Goal: Task Accomplishment & Management: Use online tool/utility

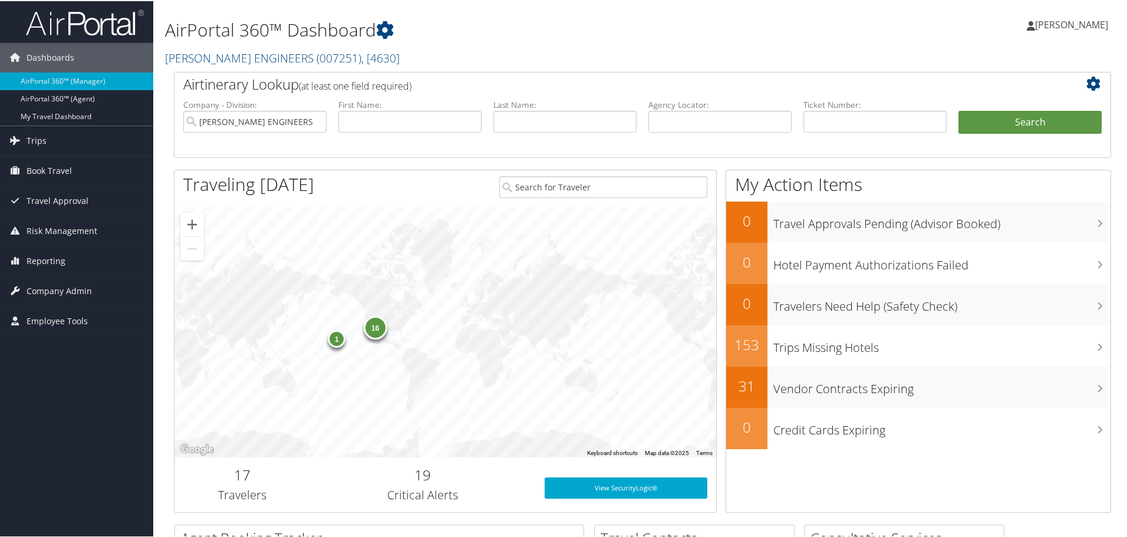
drag, startPoint x: 515, startPoint y: 55, endPoint x: 503, endPoint y: 54, distance: 12.4
click at [515, 55] on h2 "[PERSON_NAME] ENGINEERS ( 007251 ) , [ 4630 ]" at bounding box center [483, 56] width 637 height 20
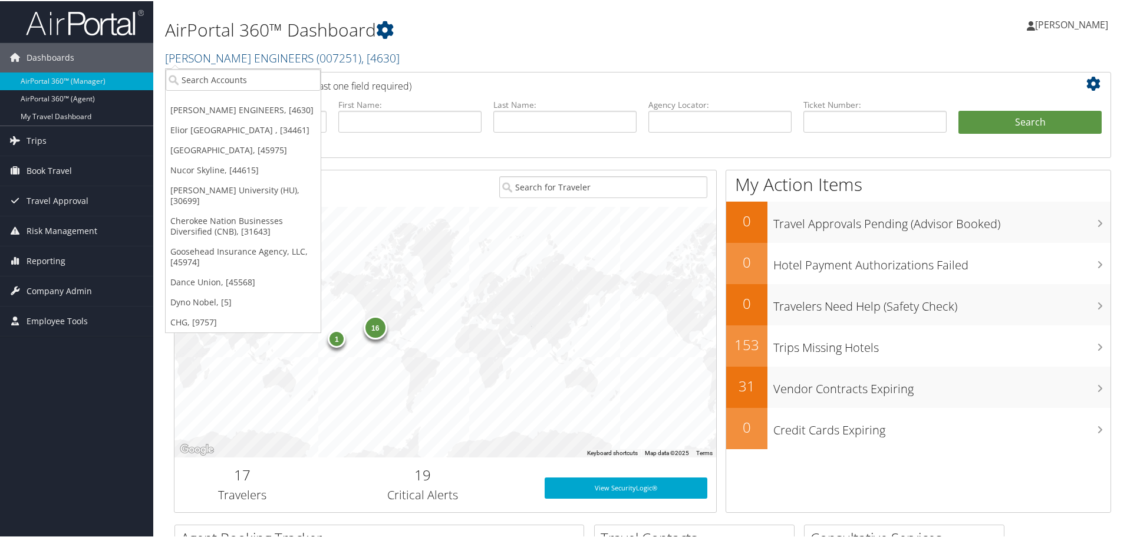
click at [516, 70] on div "AirPortal 360™ Dashboard [PERSON_NAME] ENGINEERS ( 007251 ) , [ 4630 ] [PERSON_…" at bounding box center [483, 38] width 637 height 65
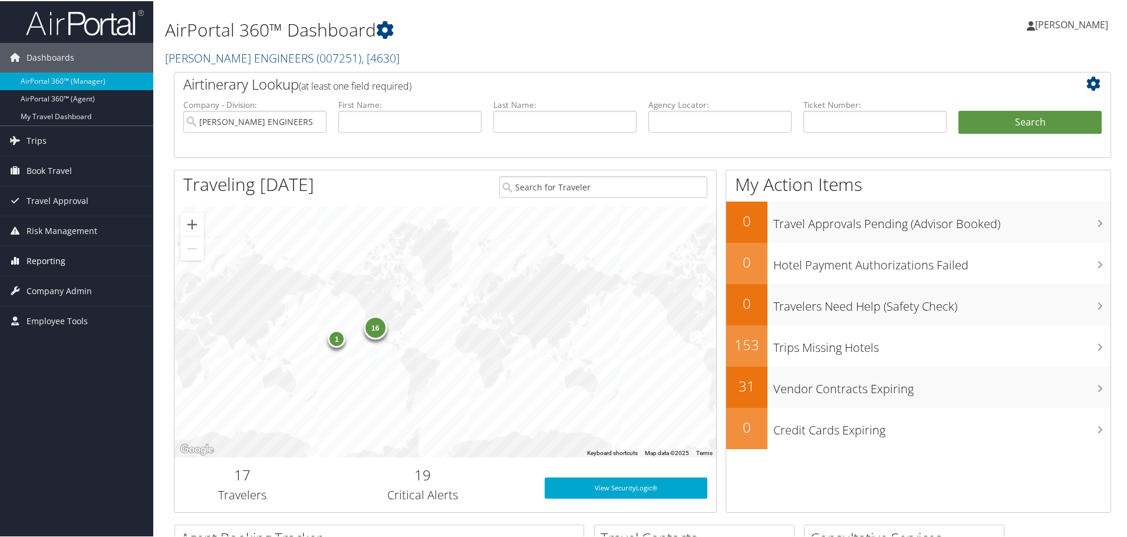
drag, startPoint x: 43, startPoint y: 275, endPoint x: 42, endPoint y: 269, distance: 6.0
click at [43, 275] on ul "Dashboards AirPortal 360™ (Manager) AirPortal 360™ (Agent) My Travel Dashboard …" at bounding box center [76, 167] width 153 height 335
click at [41, 259] on span "Reporting" at bounding box center [46, 259] width 39 height 29
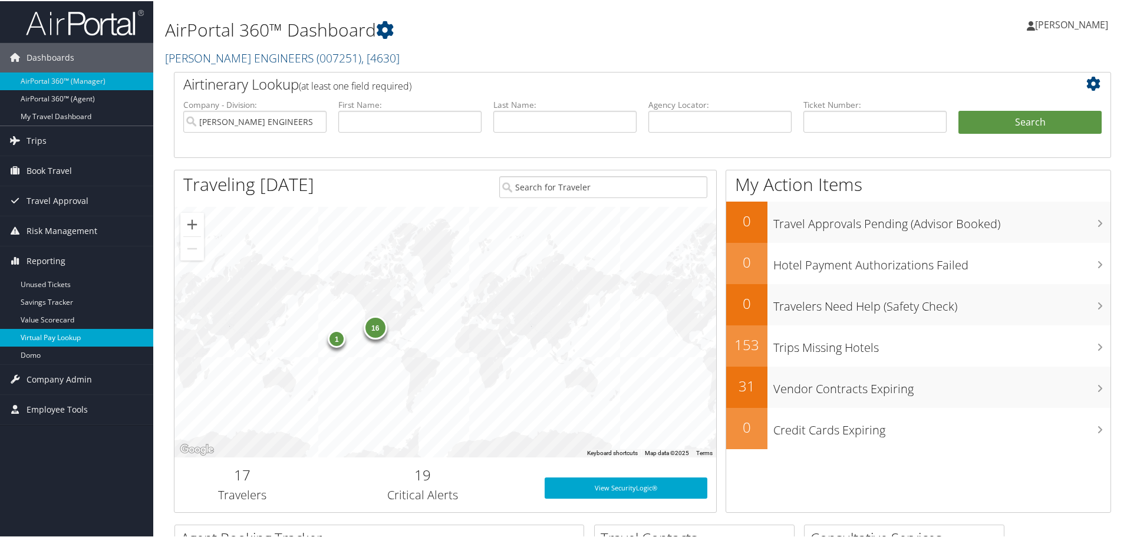
click at [41, 337] on link "Virtual Pay Lookup" at bounding box center [76, 337] width 153 height 18
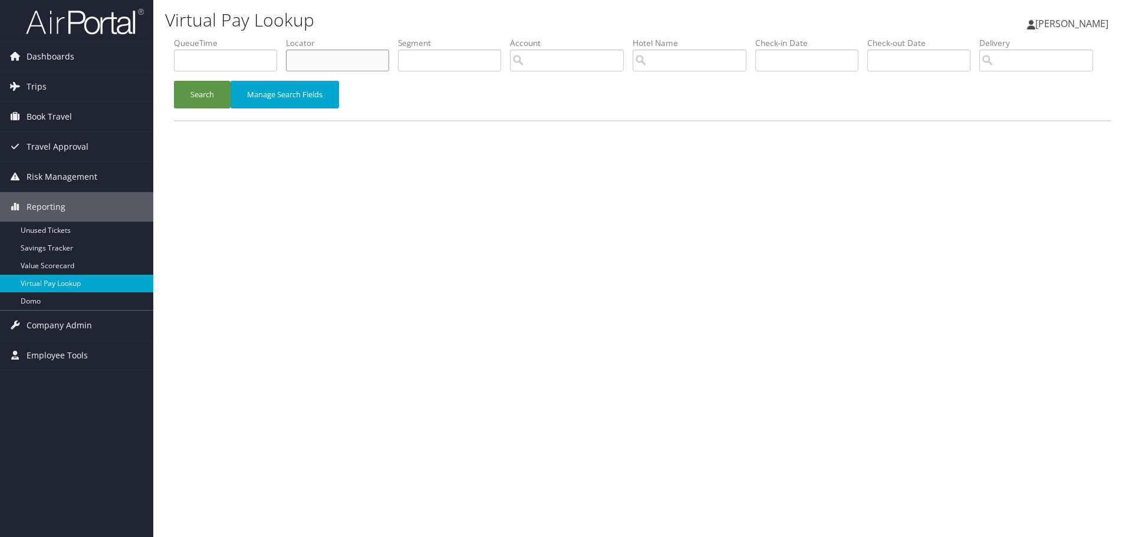
click at [329, 61] on input "text" at bounding box center [337, 61] width 103 height 22
paste input "JXVUYS"
type input "JXVUYS"
click at [187, 108] on button "Search" at bounding box center [202, 95] width 57 height 28
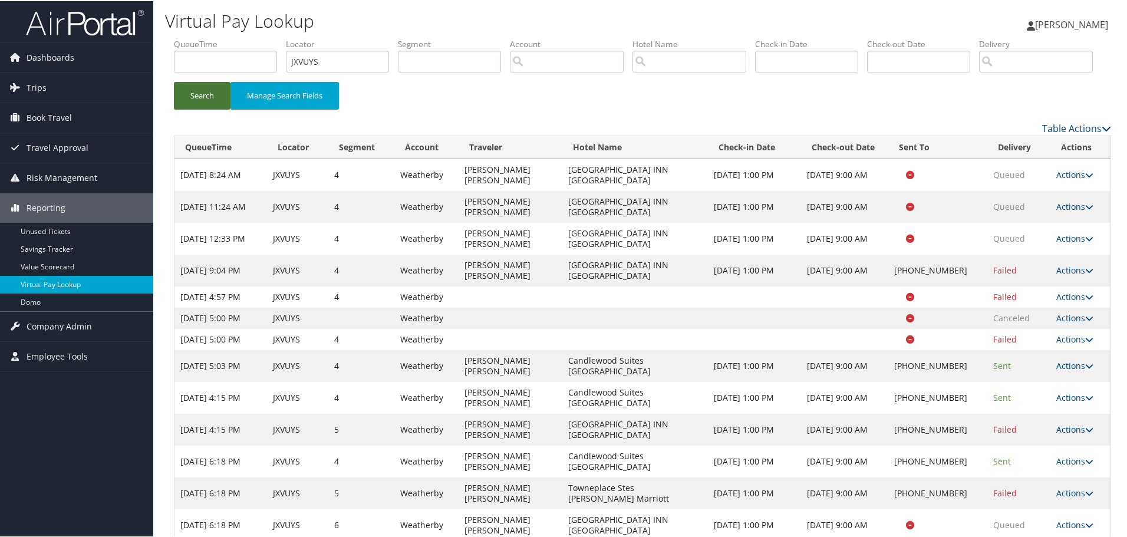
scroll to position [98, 0]
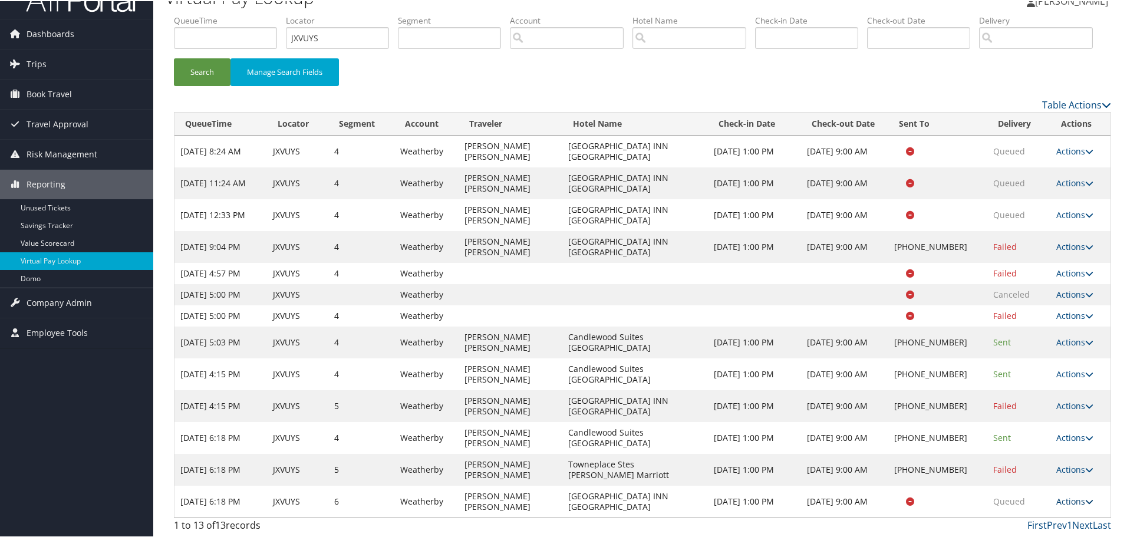
click at [1065, 497] on link "Actions" at bounding box center [1074, 500] width 37 height 11
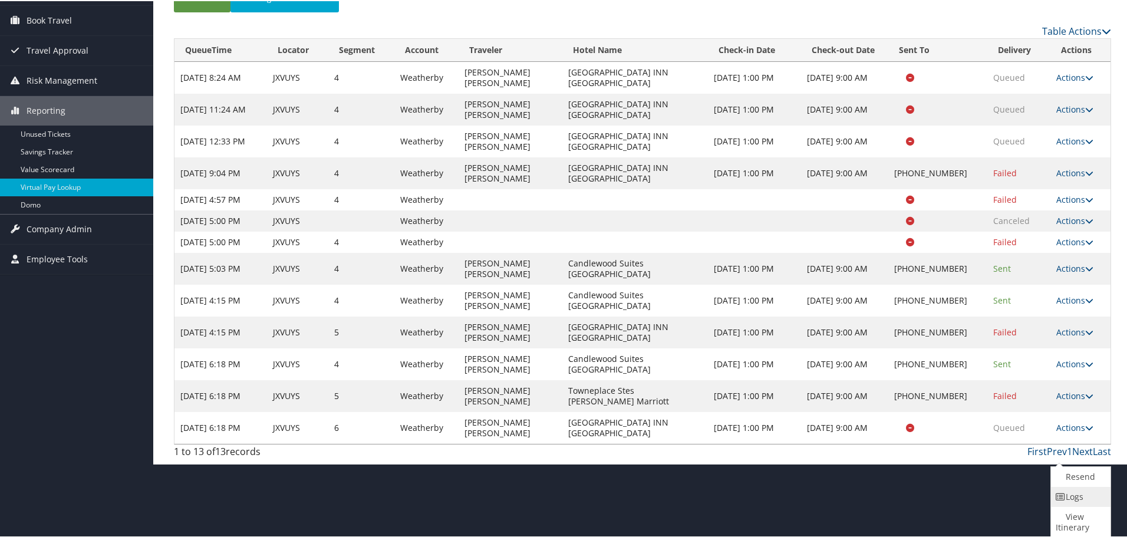
click at [1073, 497] on link "Logs" at bounding box center [1079, 496] width 57 height 20
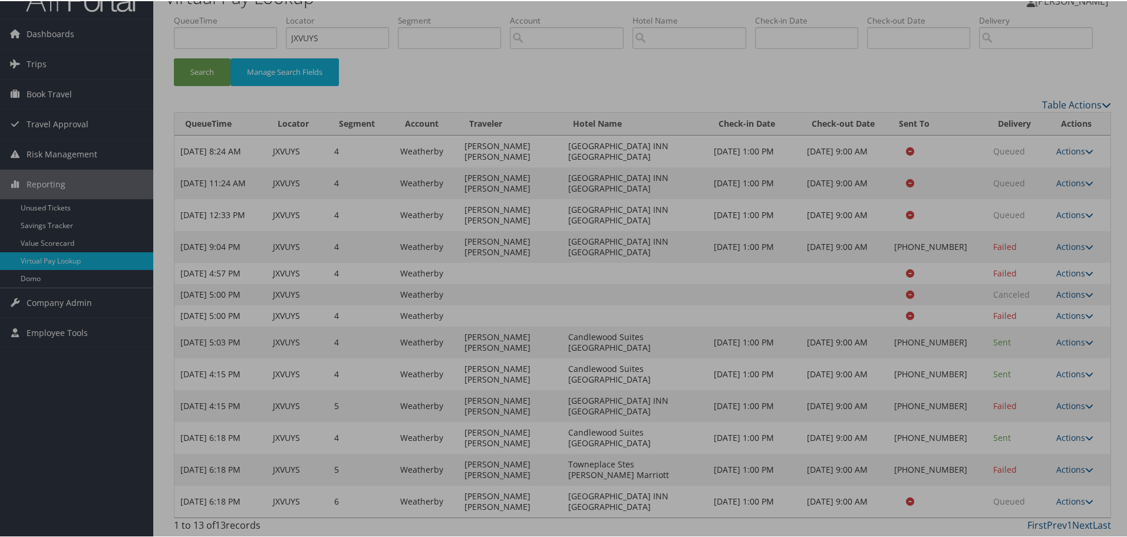
scroll to position [98, 0]
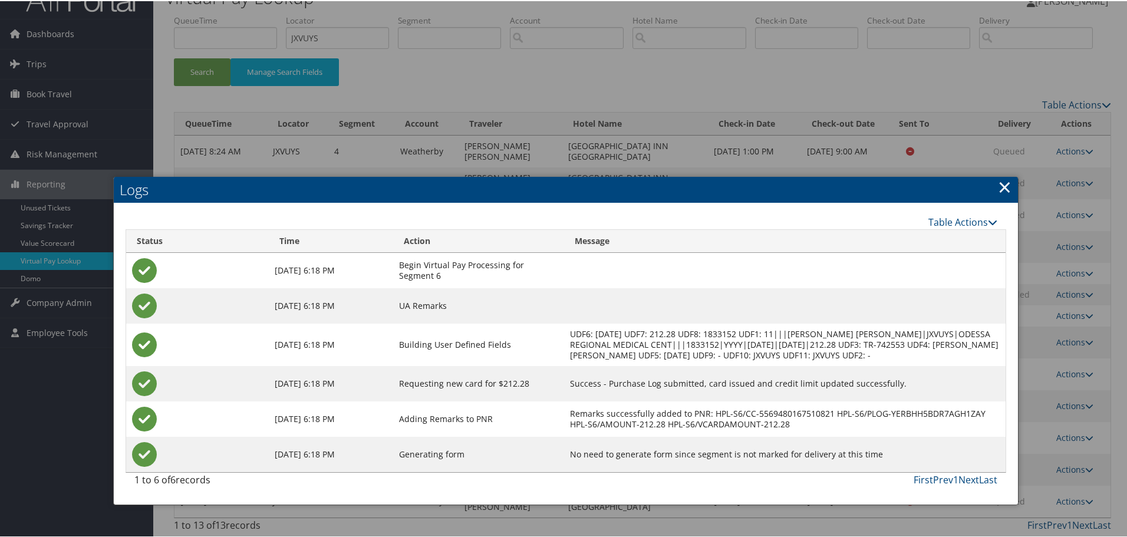
click at [999, 174] on link "×" at bounding box center [1005, 186] width 14 height 24
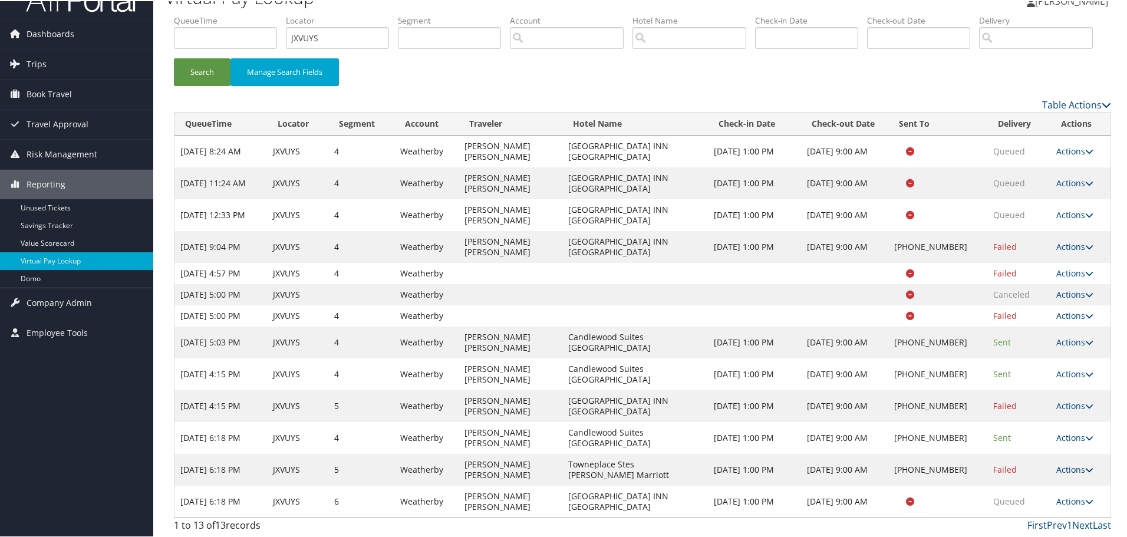
click at [1088, 467] on icon at bounding box center [1089, 468] width 8 height 8
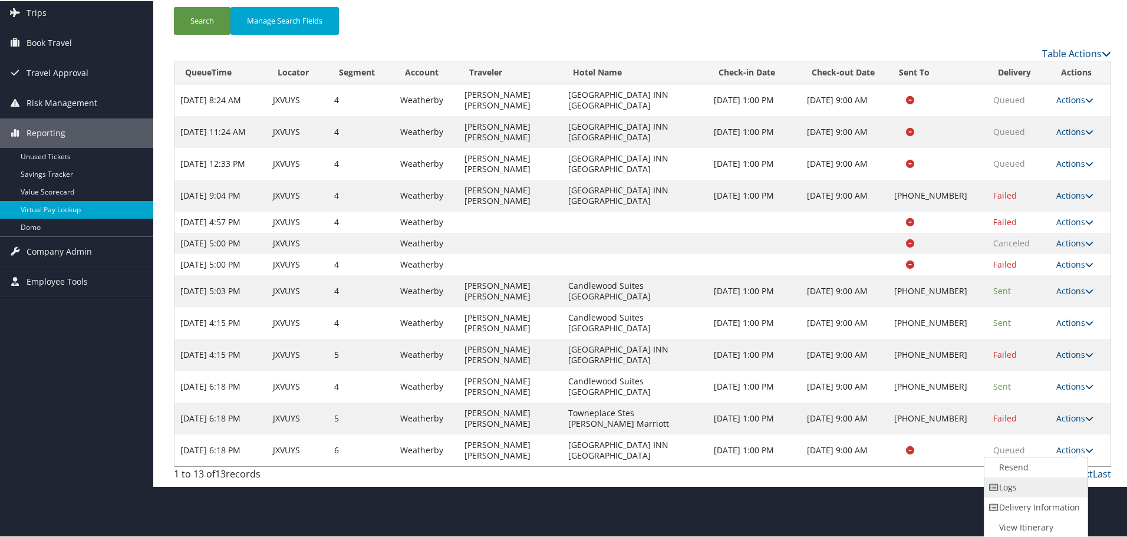
click at [1040, 486] on link "Logs" at bounding box center [1034, 486] width 101 height 20
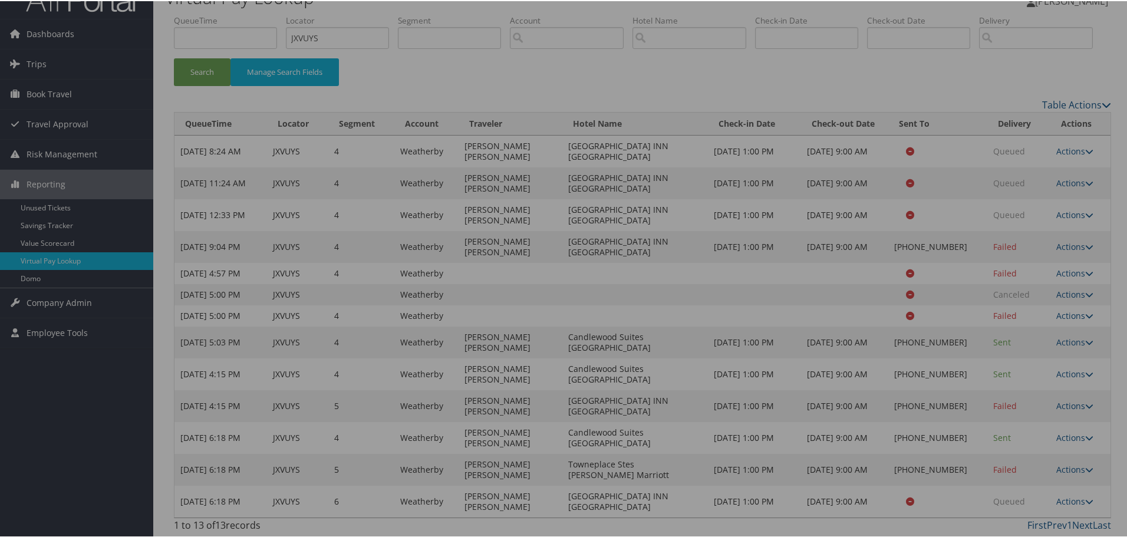
scroll to position [98, 0]
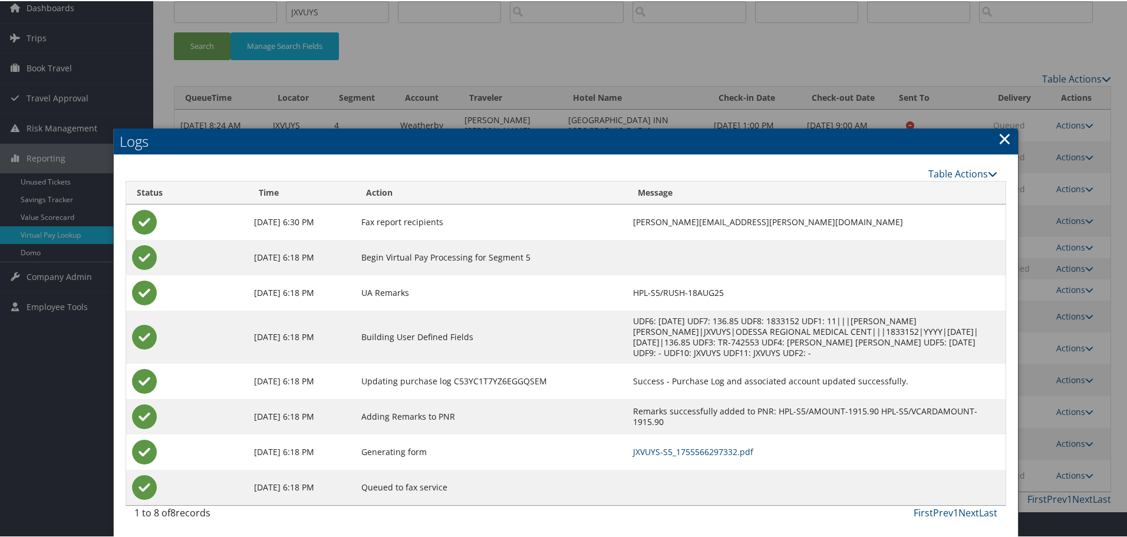
click at [1003, 126] on link "×" at bounding box center [1005, 138] width 14 height 24
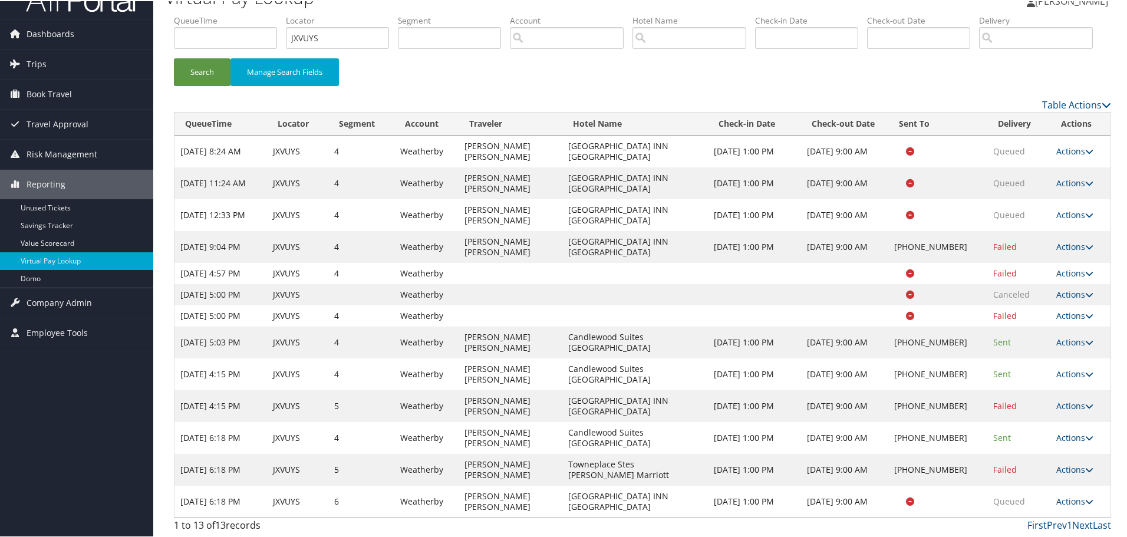
click at [124, 373] on div "Dashboards AirPortal 360™ (Manager) AirPortal 360™ (Agent) My Travel Dashboard …" at bounding box center [566, 256] width 1132 height 561
click at [427, 57] on div "Search Manage Search Fields" at bounding box center [642, 76] width 955 height 39
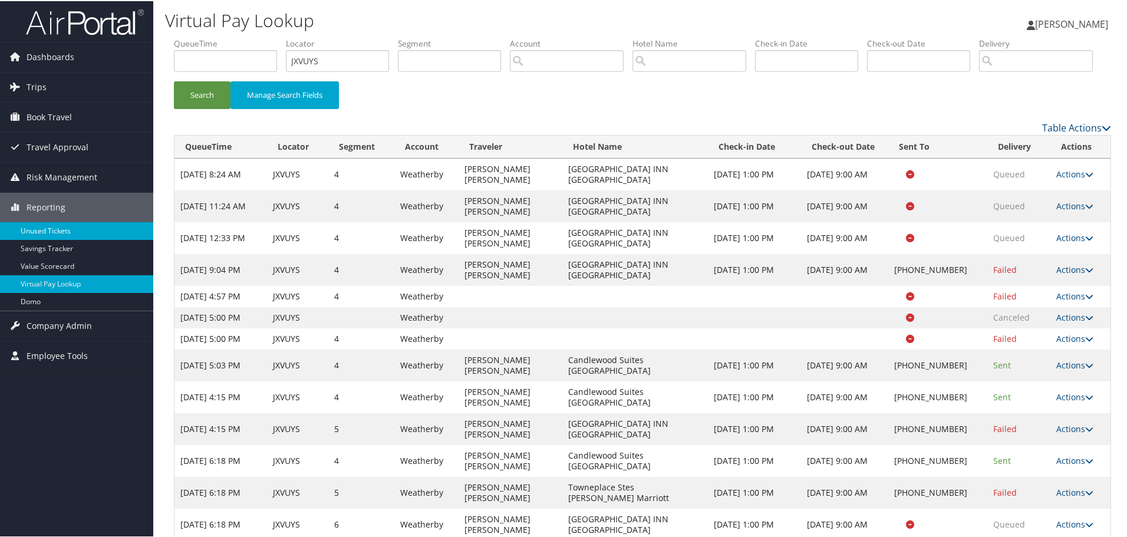
scroll to position [0, 0]
click at [56, 284] on link "Virtual Pay Lookup" at bounding box center [76, 284] width 153 height 18
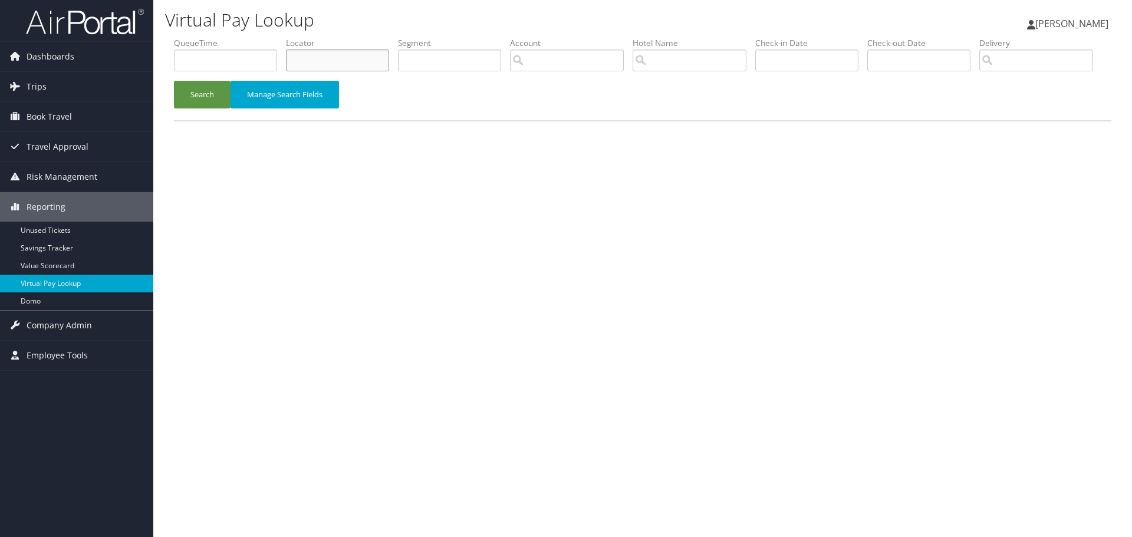
click at [317, 57] on input "text" at bounding box center [337, 61] width 103 height 22
paste input "D0KVWB"
type input "D0KVWB"
click at [218, 108] on button "Search" at bounding box center [202, 95] width 57 height 28
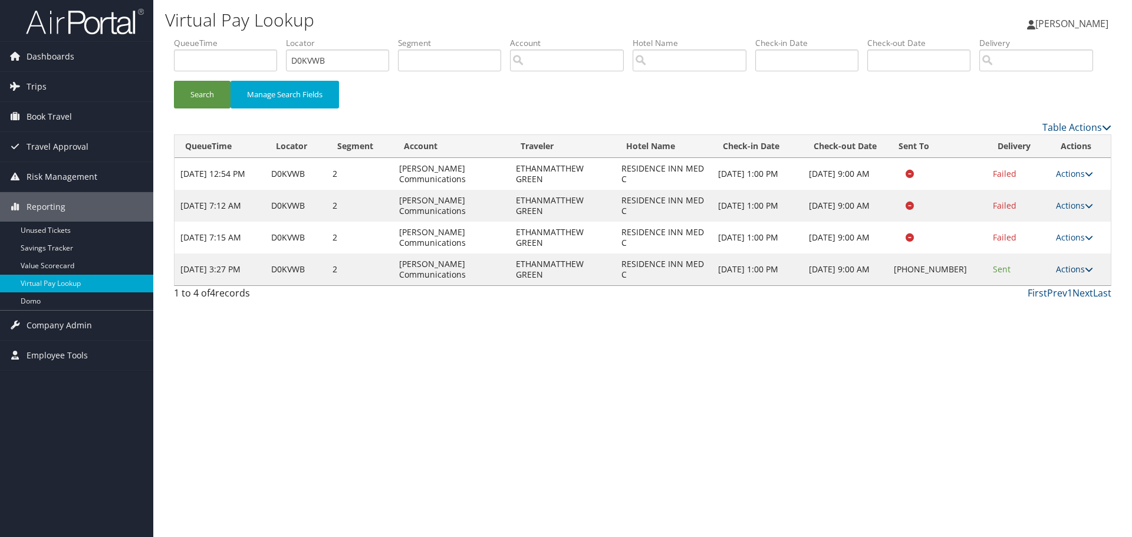
click at [1057, 275] on link "Actions" at bounding box center [1074, 268] width 37 height 11
click at [1039, 317] on link "Logs" at bounding box center [1038, 306] width 101 height 20
